Goal: Task Accomplishment & Management: Complete application form

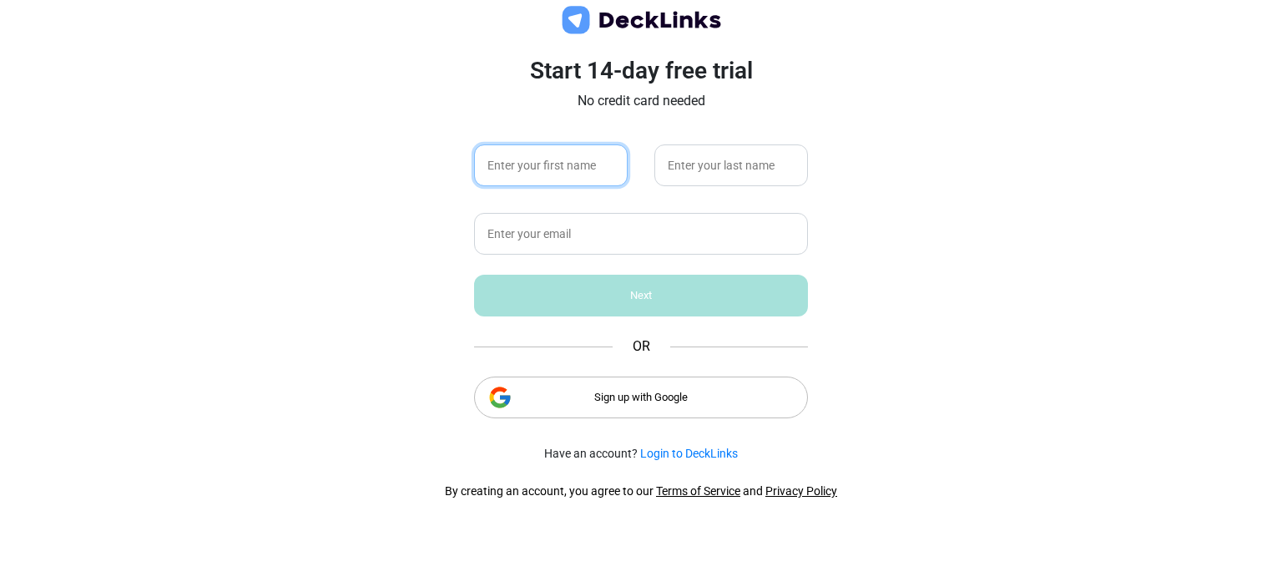
click at [535, 159] on input "text" at bounding box center [551, 165] width 154 height 42
type input "shabir"
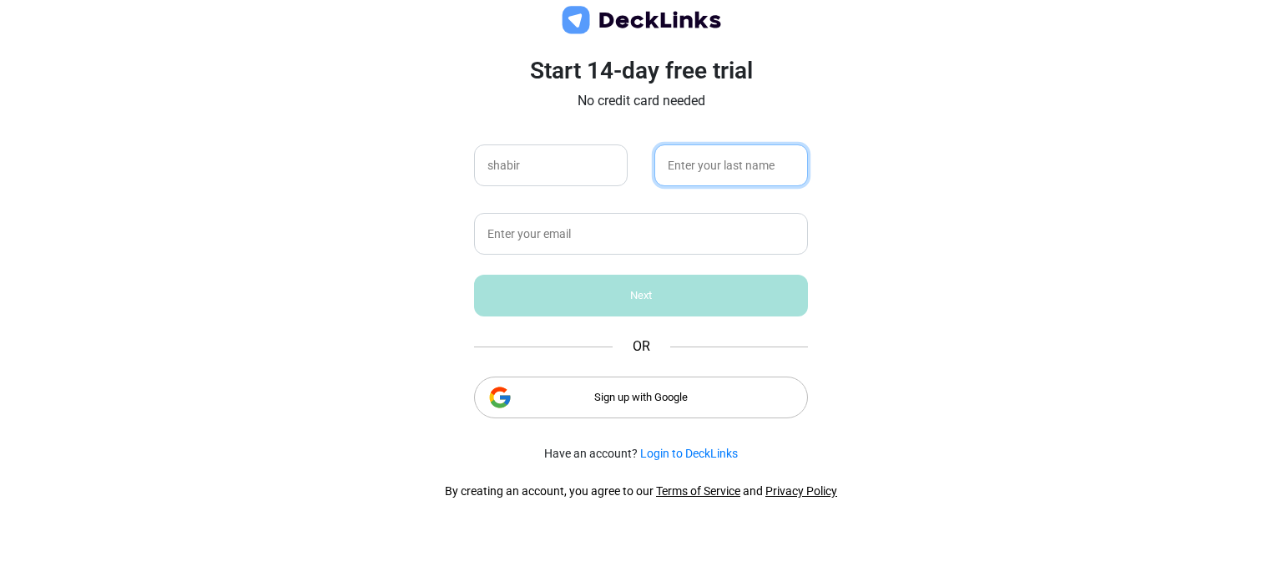
click at [682, 173] on input "text" at bounding box center [731, 165] width 154 height 42
type input "wani"
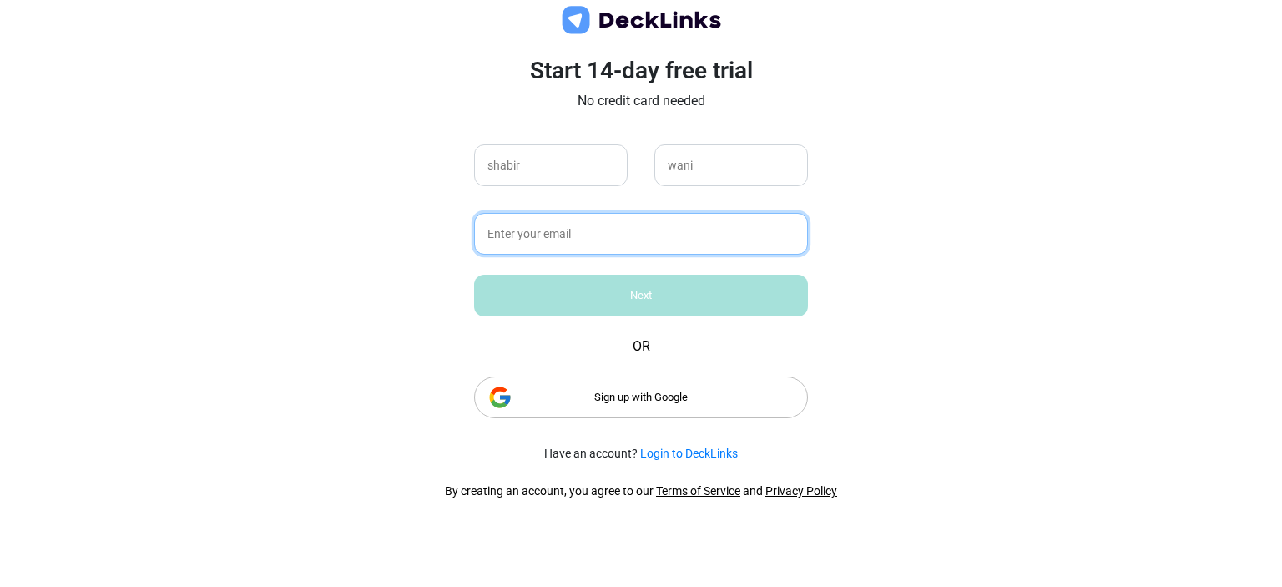
click at [578, 243] on input "text" at bounding box center [641, 234] width 334 height 42
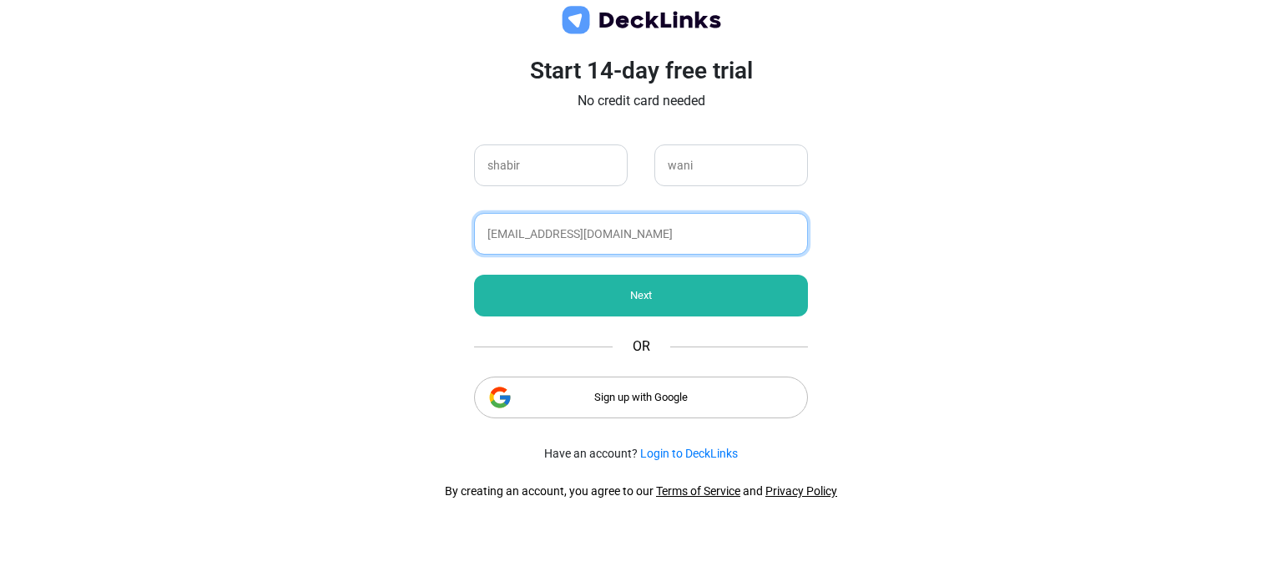
type input "[EMAIL_ADDRESS][DOMAIN_NAME]"
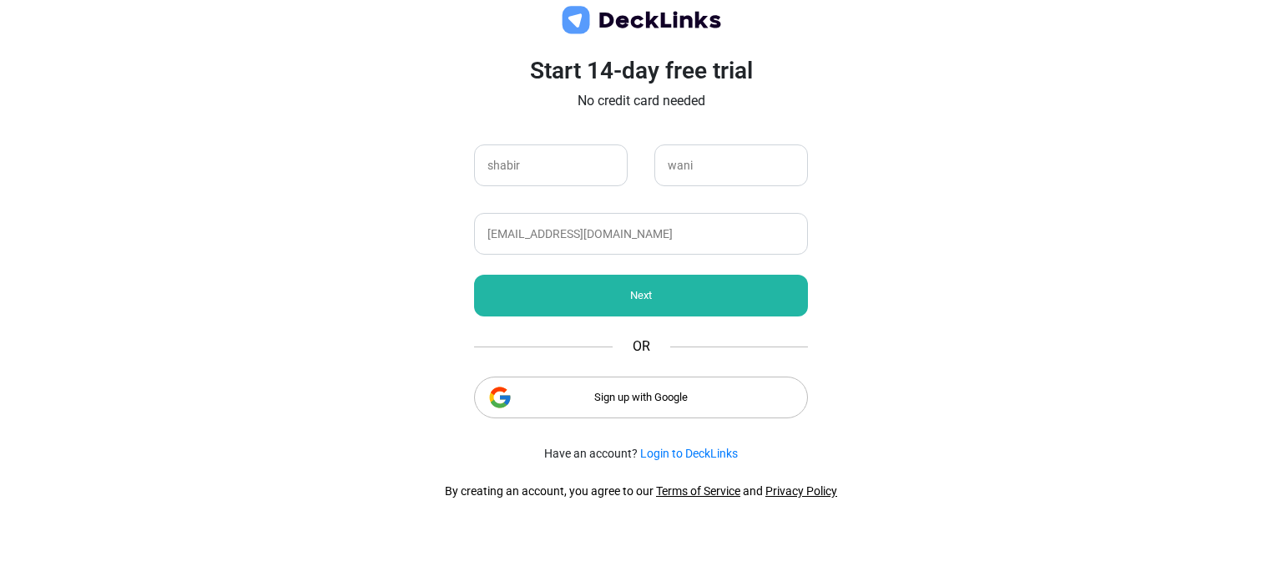
click at [614, 290] on div "Next" at bounding box center [641, 296] width 334 height 42
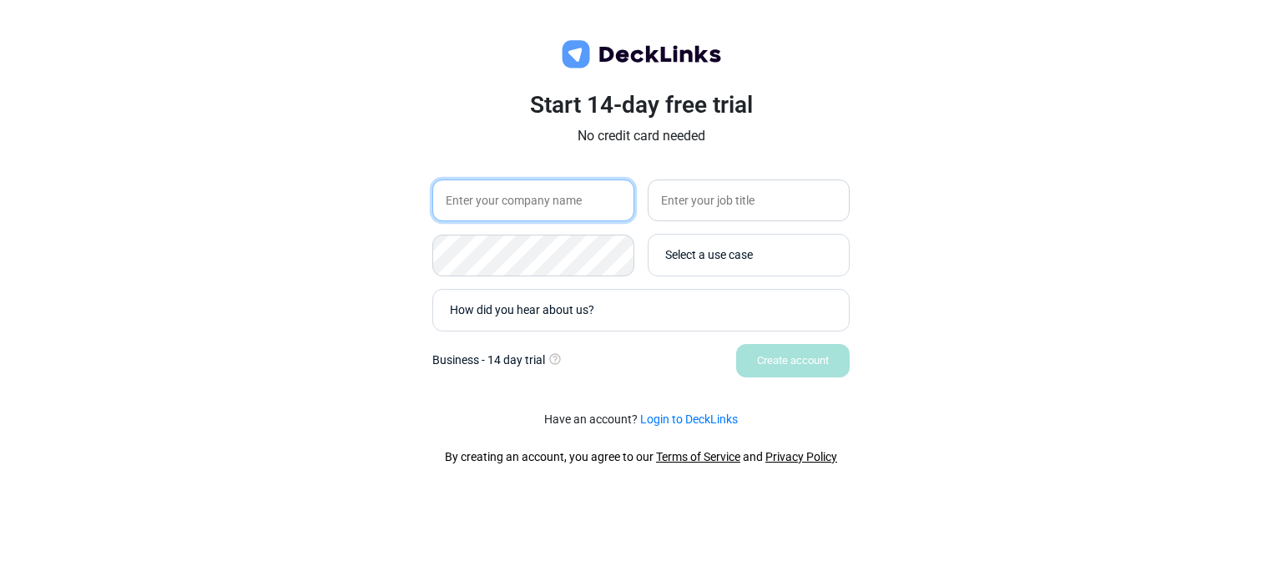
click at [586, 206] on input "text" at bounding box center [533, 200] width 202 height 42
type input "[GEOGRAPHIC_DATA]"
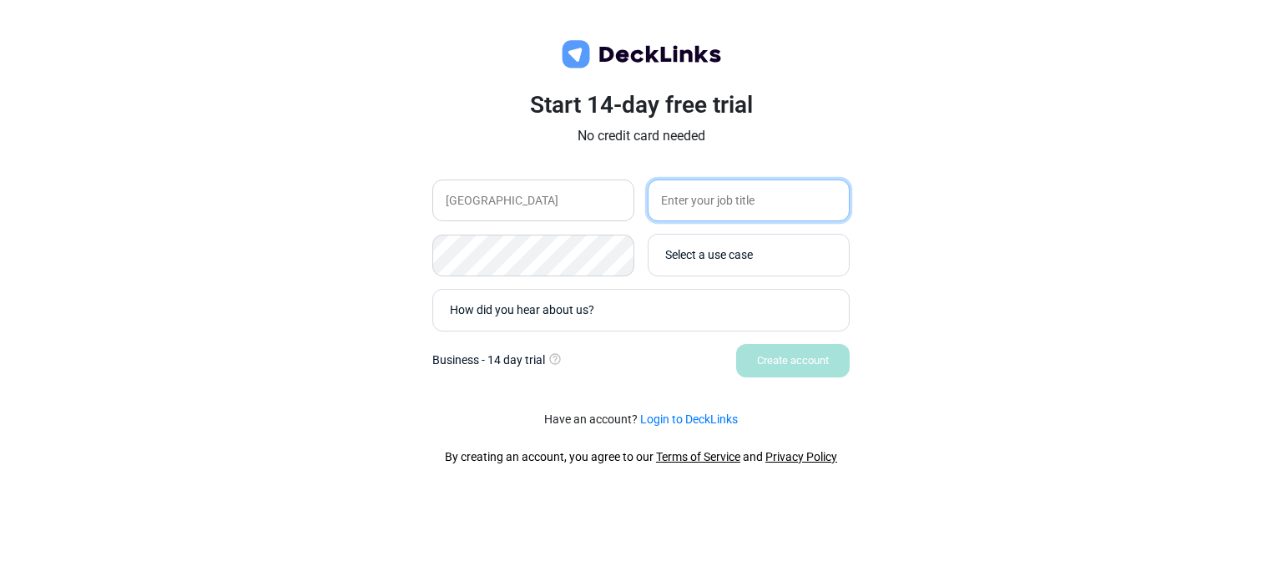
click at [732, 206] on input "text" at bounding box center [749, 200] width 202 height 42
type input "student"
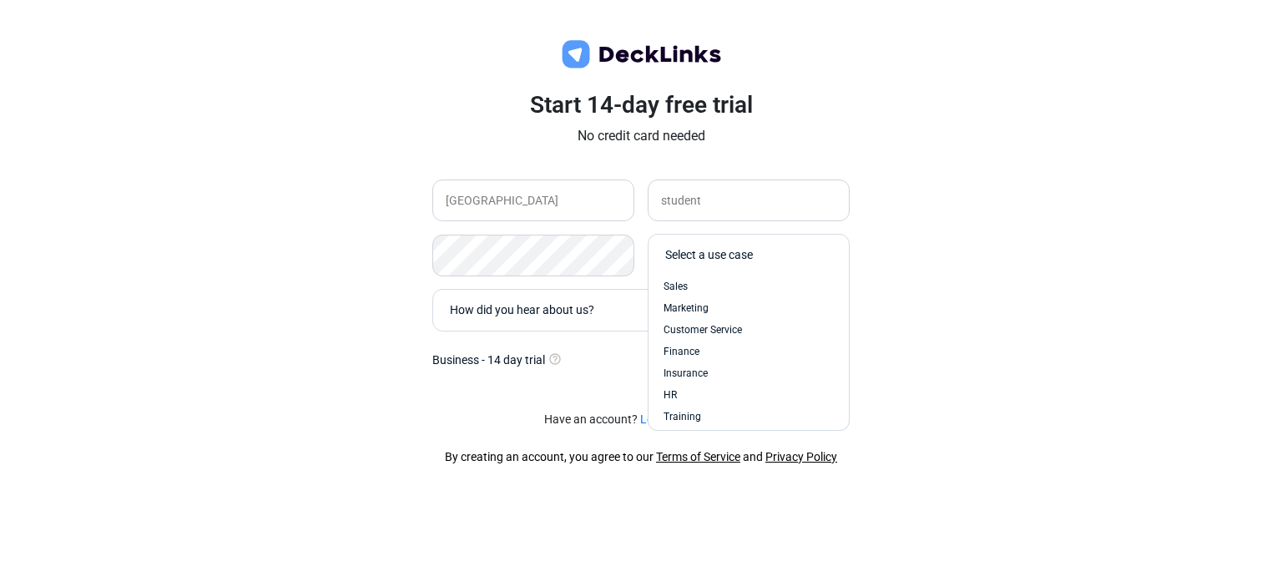
click at [769, 254] on div "Select a use case" at bounding box center [752, 255] width 175 height 18
click at [697, 390] on span "Nonprofit" at bounding box center [684, 389] width 43 height 15
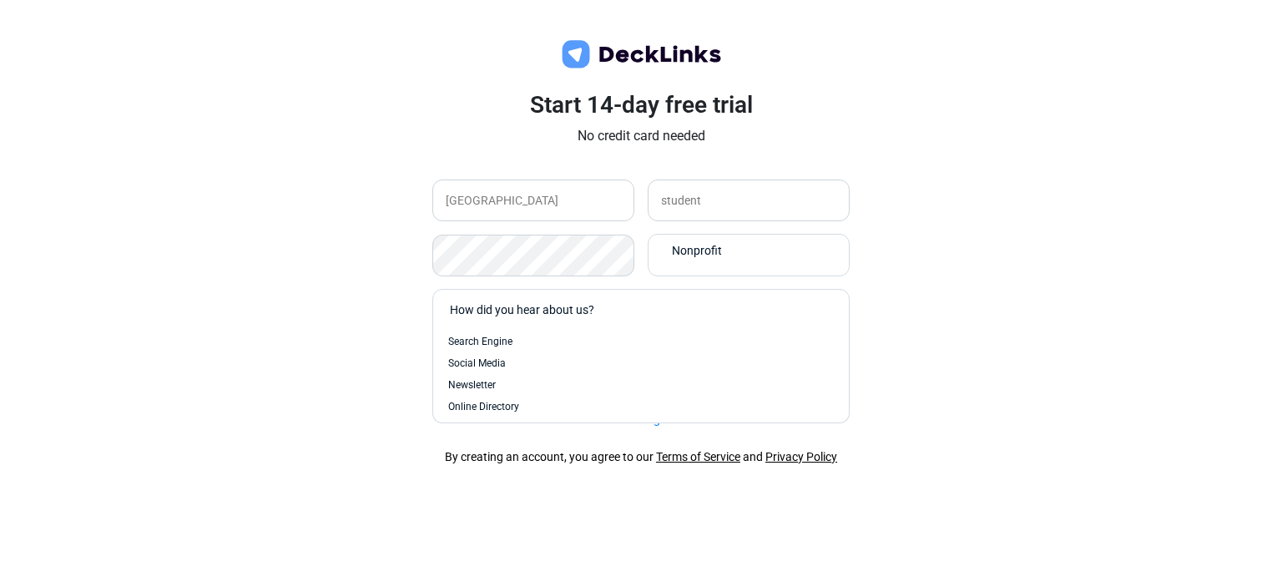
click at [641, 318] on div "How did you hear about us?" at bounding box center [645, 310] width 391 height 18
click at [525, 358] on div "Social Media" at bounding box center [641, 363] width 386 height 15
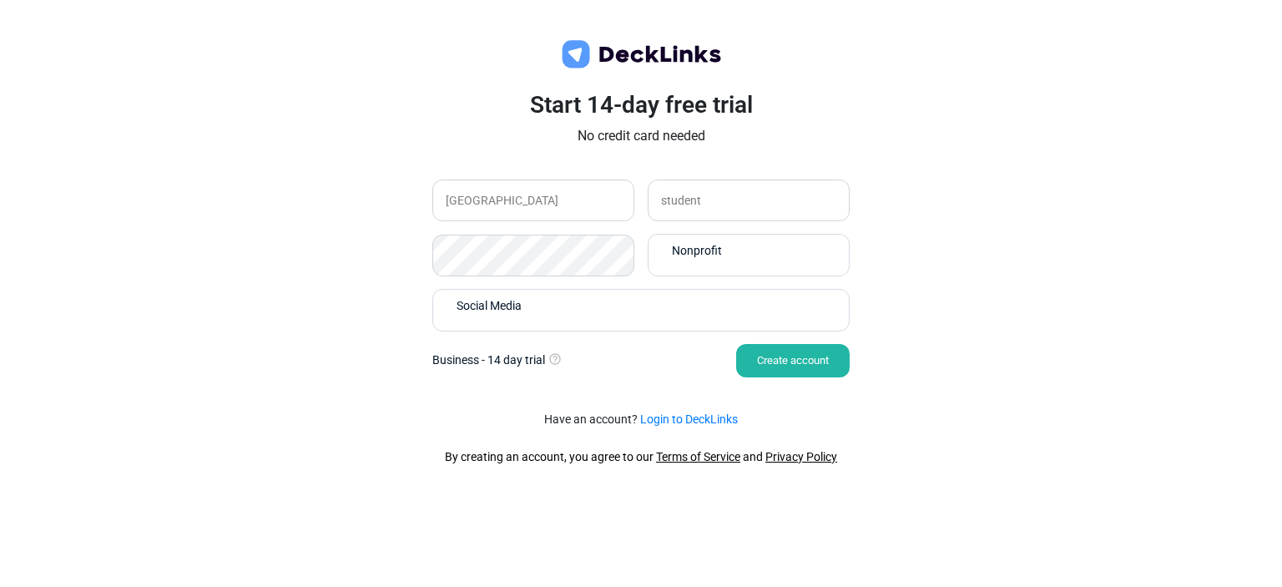
click at [781, 367] on div "Create account" at bounding box center [793, 360] width 114 height 33
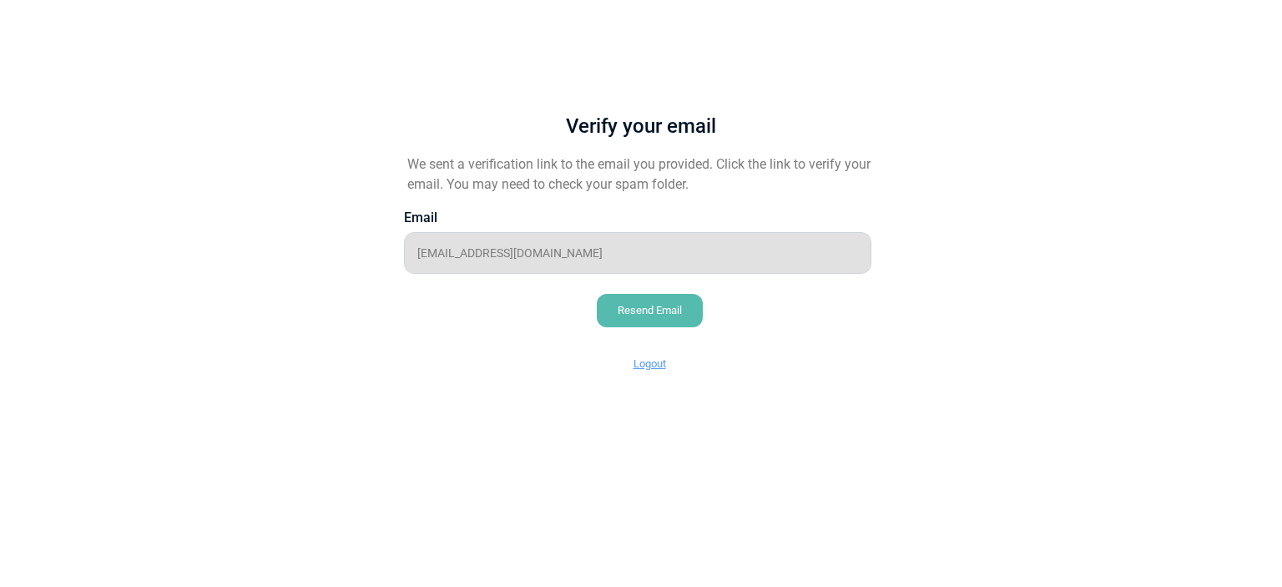
click at [651, 305] on div "Resend Email" at bounding box center [650, 310] width 106 height 33
click at [643, 317] on div "Resend Email" at bounding box center [650, 310] width 106 height 33
click at [662, 363] on div "Logout" at bounding box center [650, 363] width 74 height 33
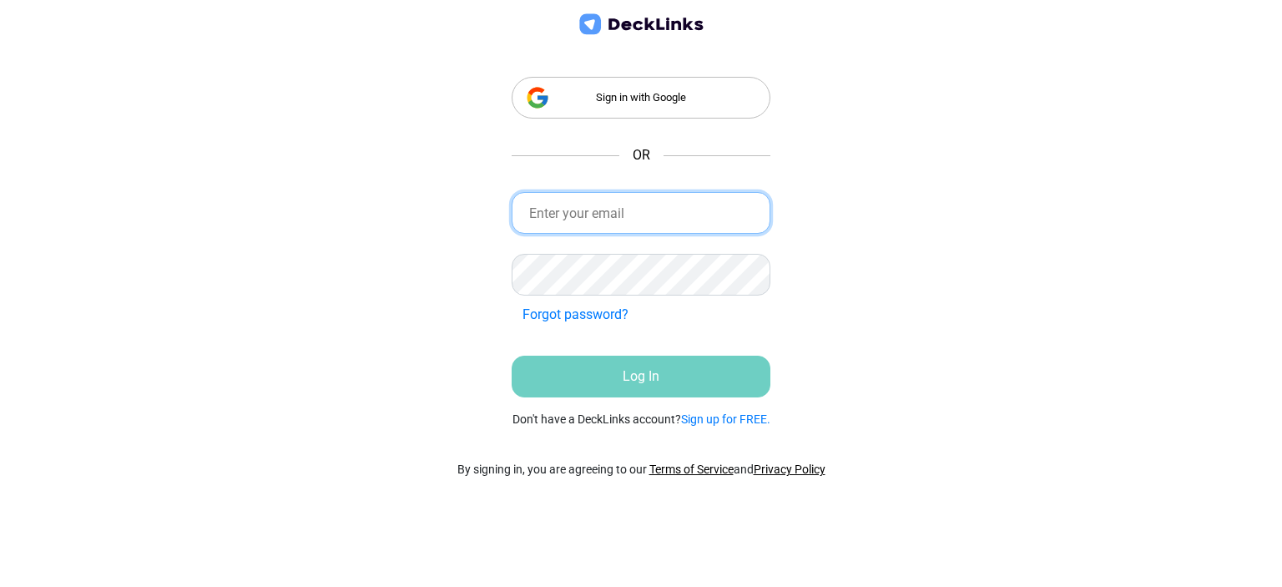
click at [668, 203] on input "email" at bounding box center [641, 213] width 259 height 42
type input "[EMAIL_ADDRESS][DOMAIN_NAME]"
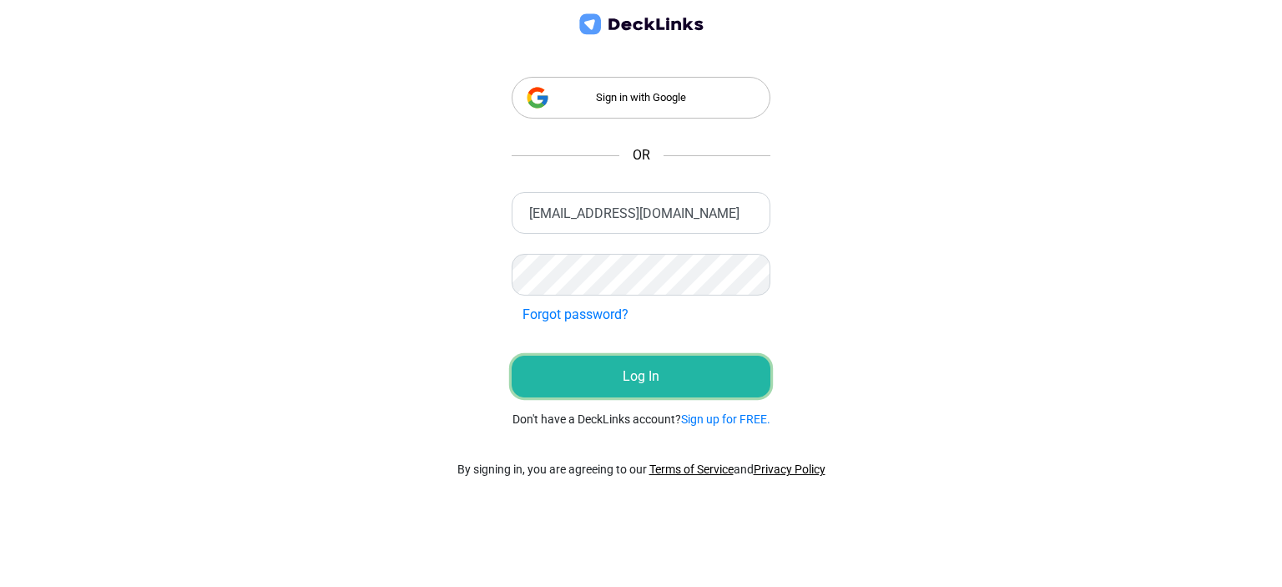
click at [638, 376] on button "Log In" at bounding box center [641, 377] width 259 height 42
